Goal: Find specific page/section: Find specific page/section

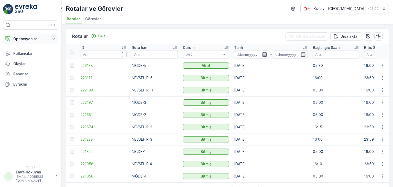
click at [38, 41] on p "Operasyonlar" at bounding box center [30, 38] width 35 height 5
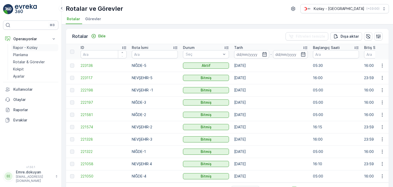
click at [35, 49] on p "Rapor - Kızılay" at bounding box center [25, 47] width 25 height 5
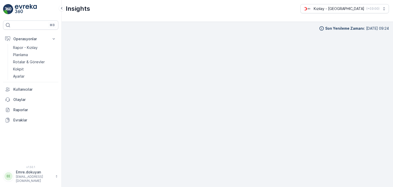
scroll to position [4, 0]
